Goal: Find specific page/section: Find specific page/section

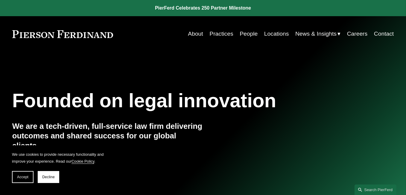
click at [274, 32] on link "Locations" at bounding box center [276, 34] width 25 height 12
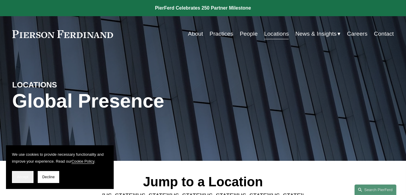
click at [21, 176] on span "Accept" at bounding box center [22, 177] width 11 height 4
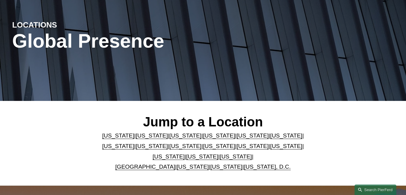
scroll to position [120, 0]
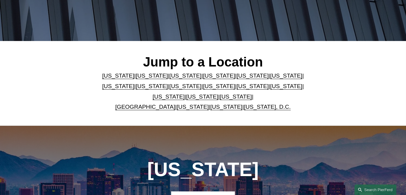
click at [193, 97] on link "Pennsylvania" at bounding box center [202, 96] width 32 height 6
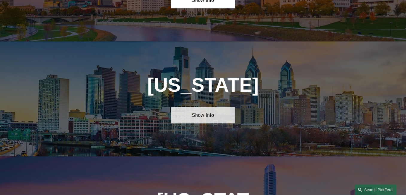
click at [192, 107] on link "Show Info" at bounding box center [203, 115] width 64 height 16
